Goal: Information Seeking & Learning: Check status

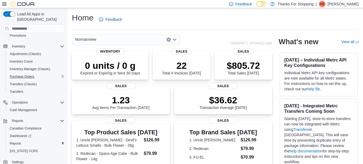
scroll to position [60, 0]
click at [19, 142] on span "Reports" at bounding box center [15, 144] width 11 height 4
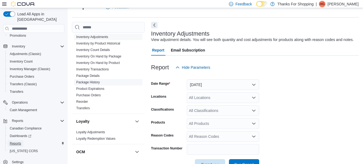
scroll to position [187, 0]
click at [110, 61] on link "Inventory On Hand by Product" at bounding box center [98, 63] width 44 height 4
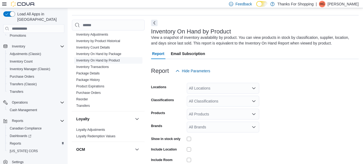
scroll to position [18, 0]
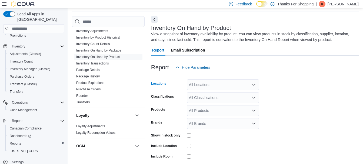
click at [207, 81] on div "All Locations" at bounding box center [223, 84] width 72 height 11
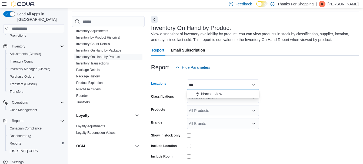
scroll to position [0, 0]
type input "****"
click at [211, 96] on span "Normanview" at bounding box center [211, 93] width 21 height 5
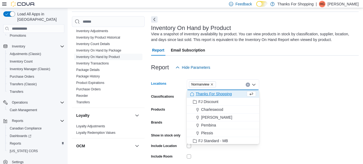
click at [288, 87] on form "Locations [GEOGRAPHIC_DATA] Combo box. Selected. [GEOGRAPHIC_DATA]. Press Backs…" at bounding box center [255, 130] width 208 height 114
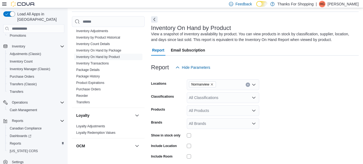
click at [230, 99] on div "All Classifications" at bounding box center [223, 97] width 72 height 11
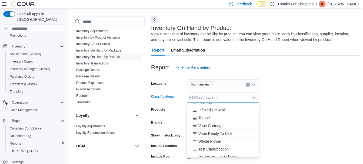
scroll to position [248, 0]
click at [220, 127] on span "Vape Cartridge" at bounding box center [210, 125] width 25 height 5
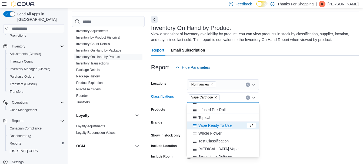
click at [305, 92] on form "Locations [GEOGRAPHIC_DATA] Classifications Vape Cartridge Combo box. Selected.…" at bounding box center [255, 130] width 208 height 114
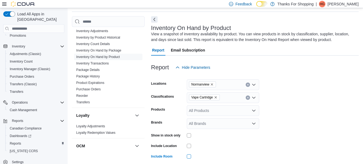
scroll to position [51, 0]
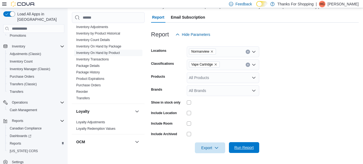
click at [250, 148] on span "Run Report" at bounding box center [243, 147] width 19 height 5
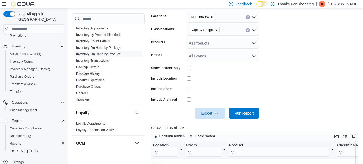
scroll to position [81, 0]
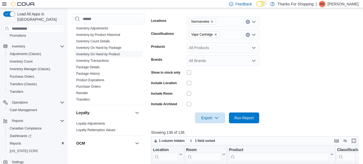
click at [215, 36] on icon "Remove Vape Cartridge from selection in this group" at bounding box center [215, 34] width 3 height 3
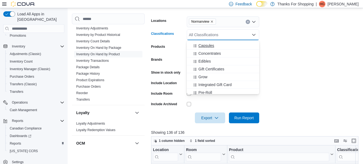
scroll to position [195, 0]
click at [207, 62] on span "Edibles" at bounding box center [204, 60] width 12 height 5
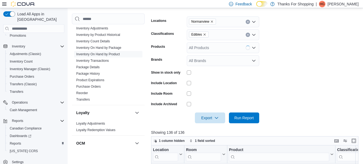
drag, startPoint x: 292, startPoint y: 58, endPoint x: 261, endPoint y: 83, distance: 40.0
click at [292, 58] on form "Locations Normanview Classifications Edibles Products All Products Brands All B…" at bounding box center [256, 67] width 210 height 114
click at [244, 115] on span "Run Report" at bounding box center [244, 117] width 24 height 11
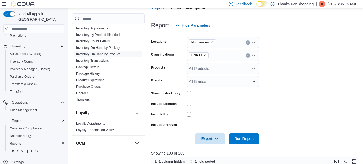
scroll to position [61, 0]
click at [204, 55] on icon "Remove Edibles from selection in this group" at bounding box center [204, 54] width 3 height 3
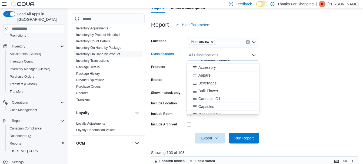
scroll to position [154, 0]
click at [210, 82] on span "Beverages" at bounding box center [207, 82] width 18 height 5
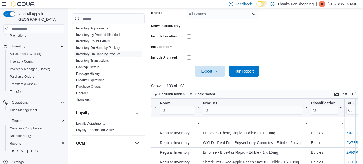
scroll to position [22, 26]
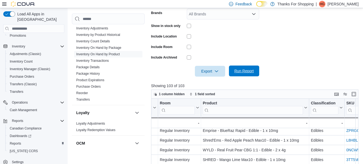
click at [247, 66] on form "Locations [GEOGRAPHIC_DATA] Classifications Beverages Products All Products Bra…" at bounding box center [256, 20] width 210 height 114
click at [246, 72] on span "Run Report" at bounding box center [243, 70] width 19 height 5
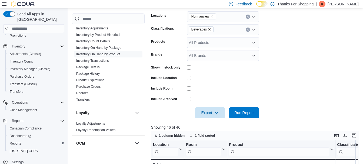
scroll to position [85, 0]
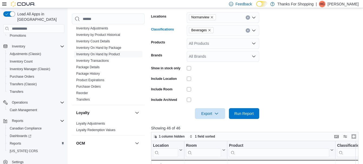
click at [209, 29] on icon "Remove Beverages from selection in this group" at bounding box center [209, 30] width 3 height 3
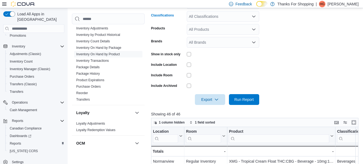
scroll to position [100, 0]
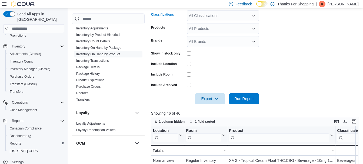
click at [242, 17] on div "All Classifications" at bounding box center [223, 15] width 72 height 11
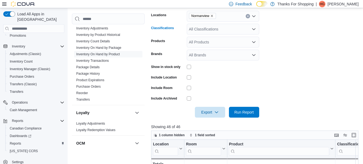
scroll to position [86, 0]
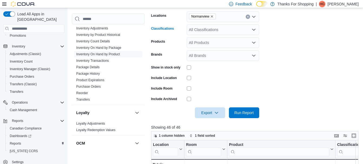
click at [232, 29] on div "All Classifications" at bounding box center [223, 29] width 72 height 11
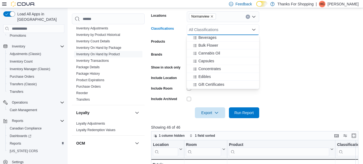
scroll to position [173, 0]
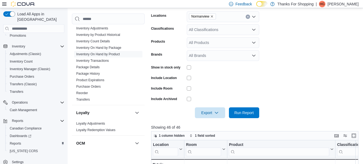
click at [294, 64] on form "Locations [GEOGRAPHIC_DATA] Classifications All Classifications Products All Pr…" at bounding box center [256, 62] width 210 height 114
